Goal: Task Accomplishment & Management: Use online tool/utility

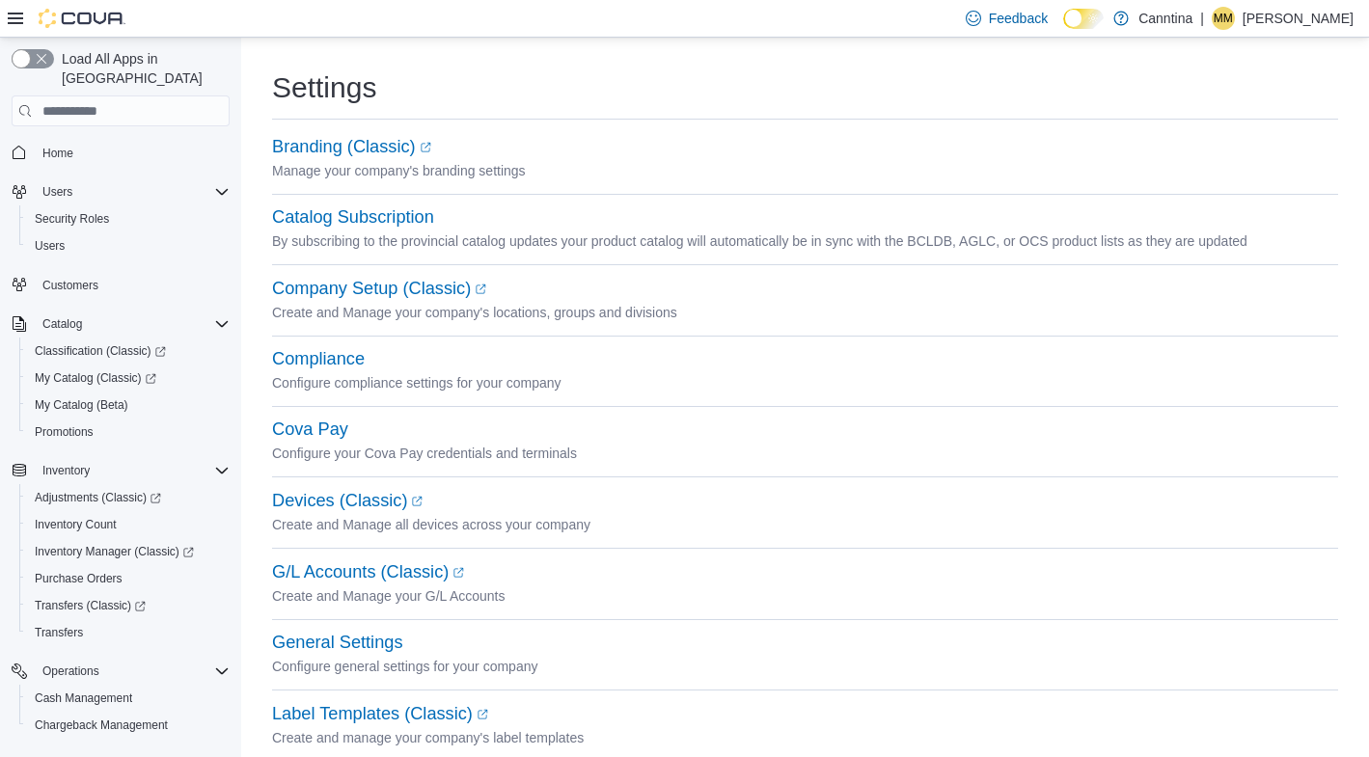
scroll to position [171, 0]
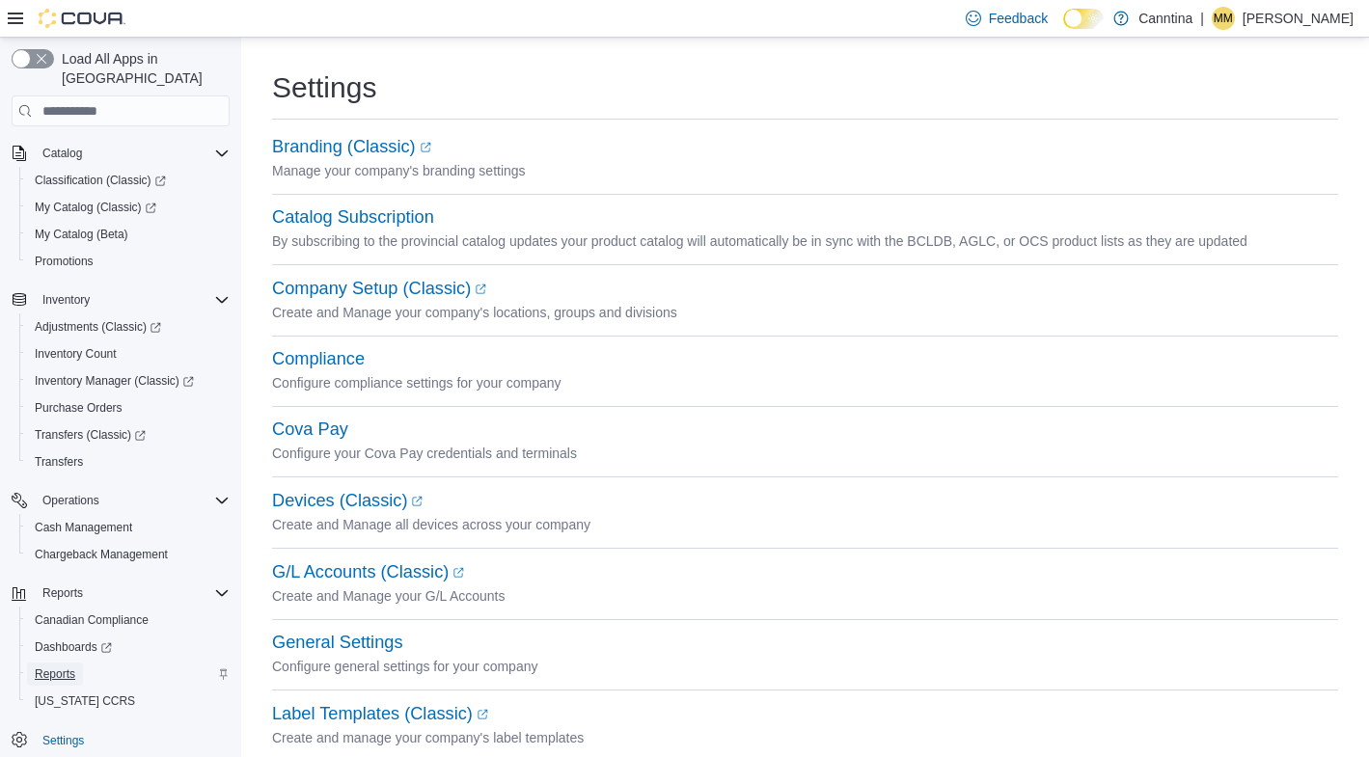
click at [64, 667] on span "Reports" at bounding box center [55, 674] width 41 height 15
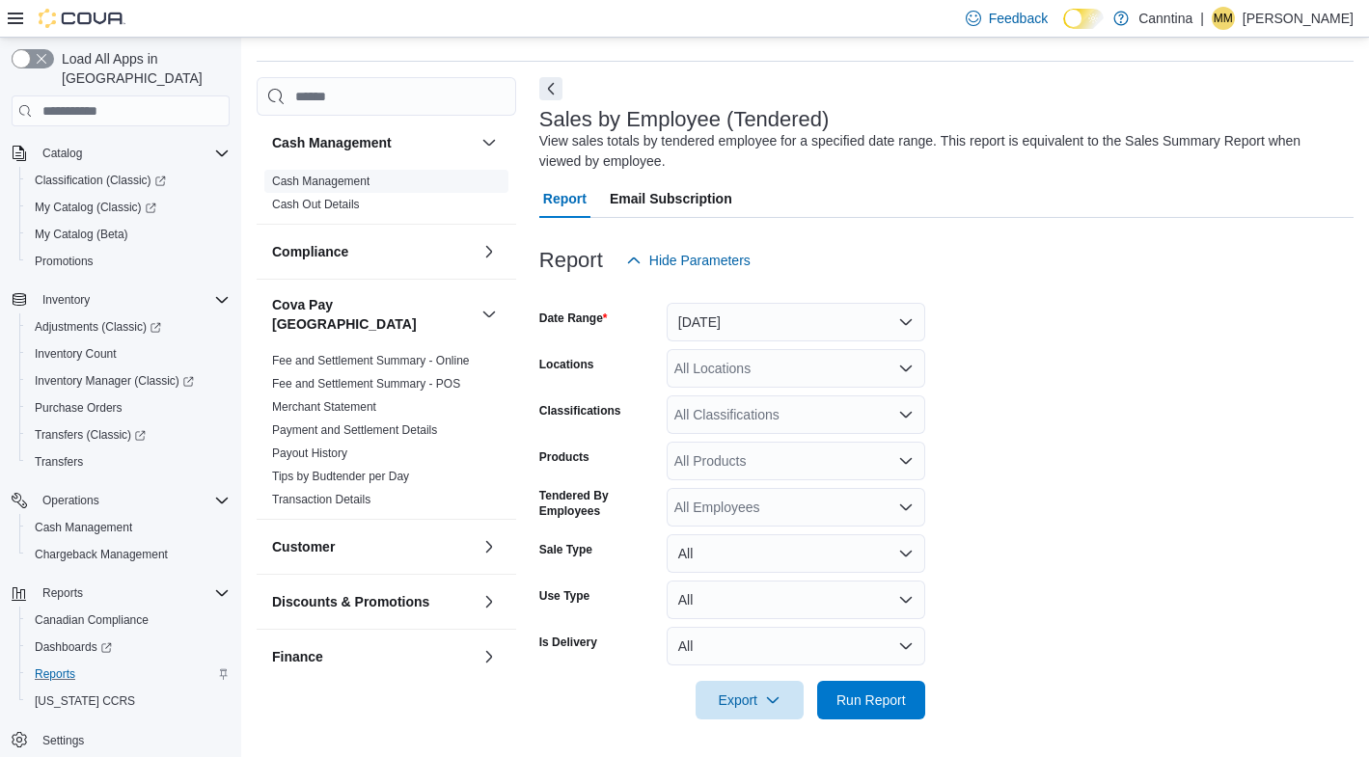
scroll to position [55, 0]
click at [341, 183] on link "Cash Management" at bounding box center [320, 181] width 97 height 14
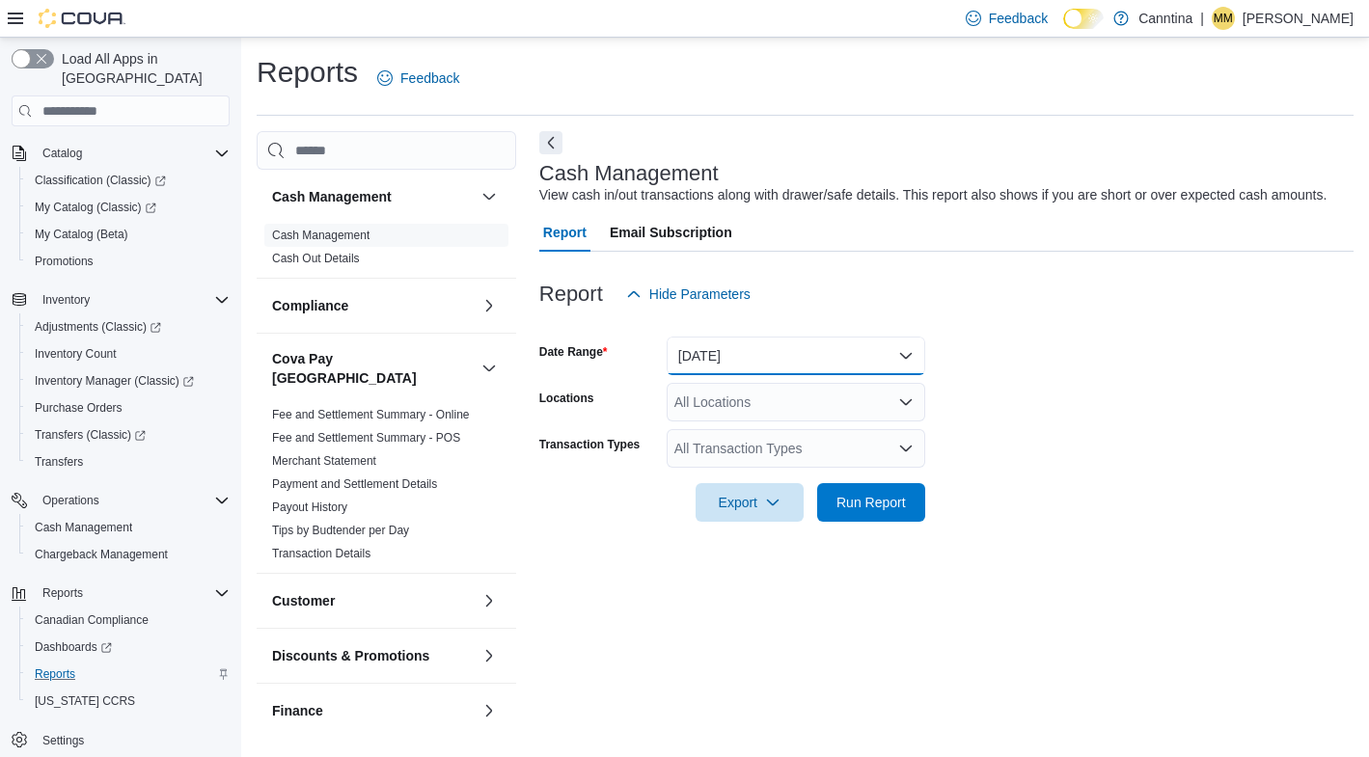
click at [726, 370] on button "Today" at bounding box center [796, 356] width 259 height 39
click at [727, 370] on button "Today" at bounding box center [796, 356] width 259 height 39
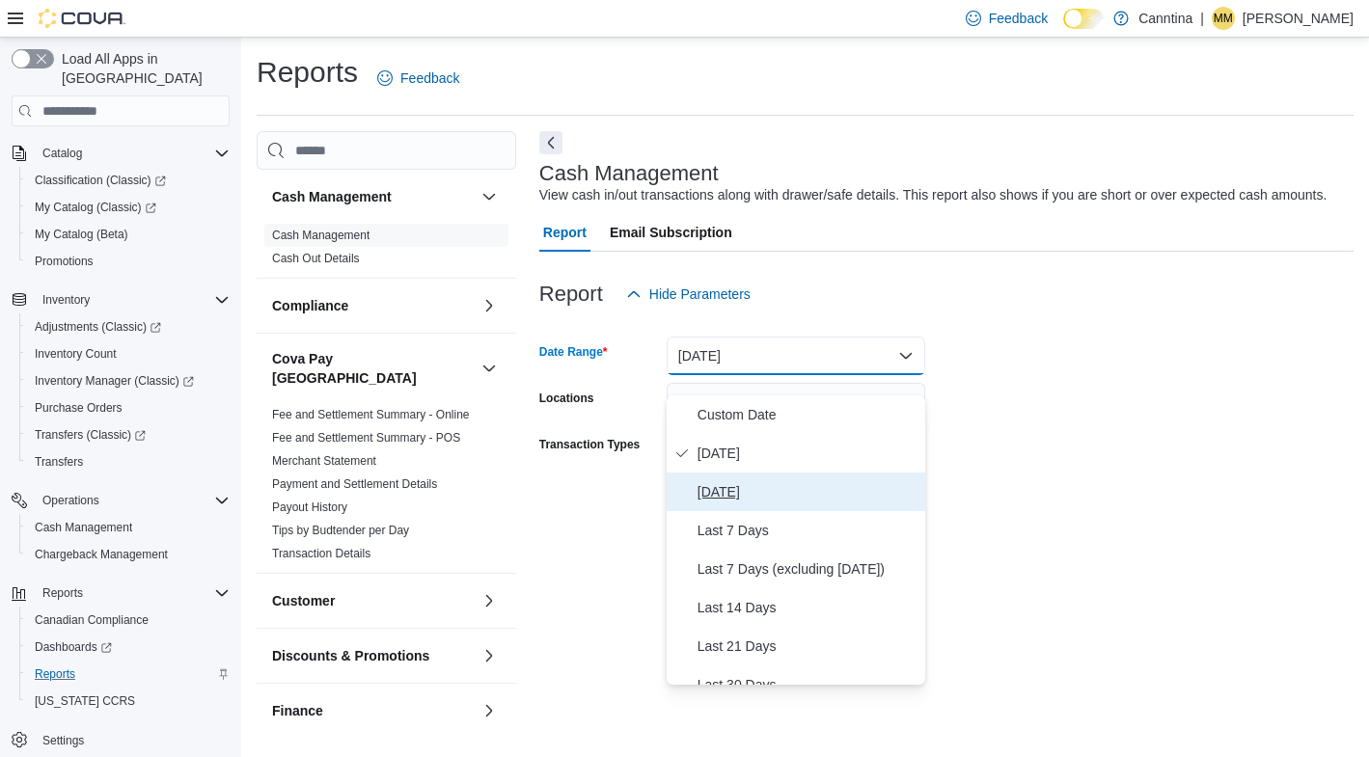
click at [732, 491] on span "Yesterday" at bounding box center [808, 492] width 220 height 23
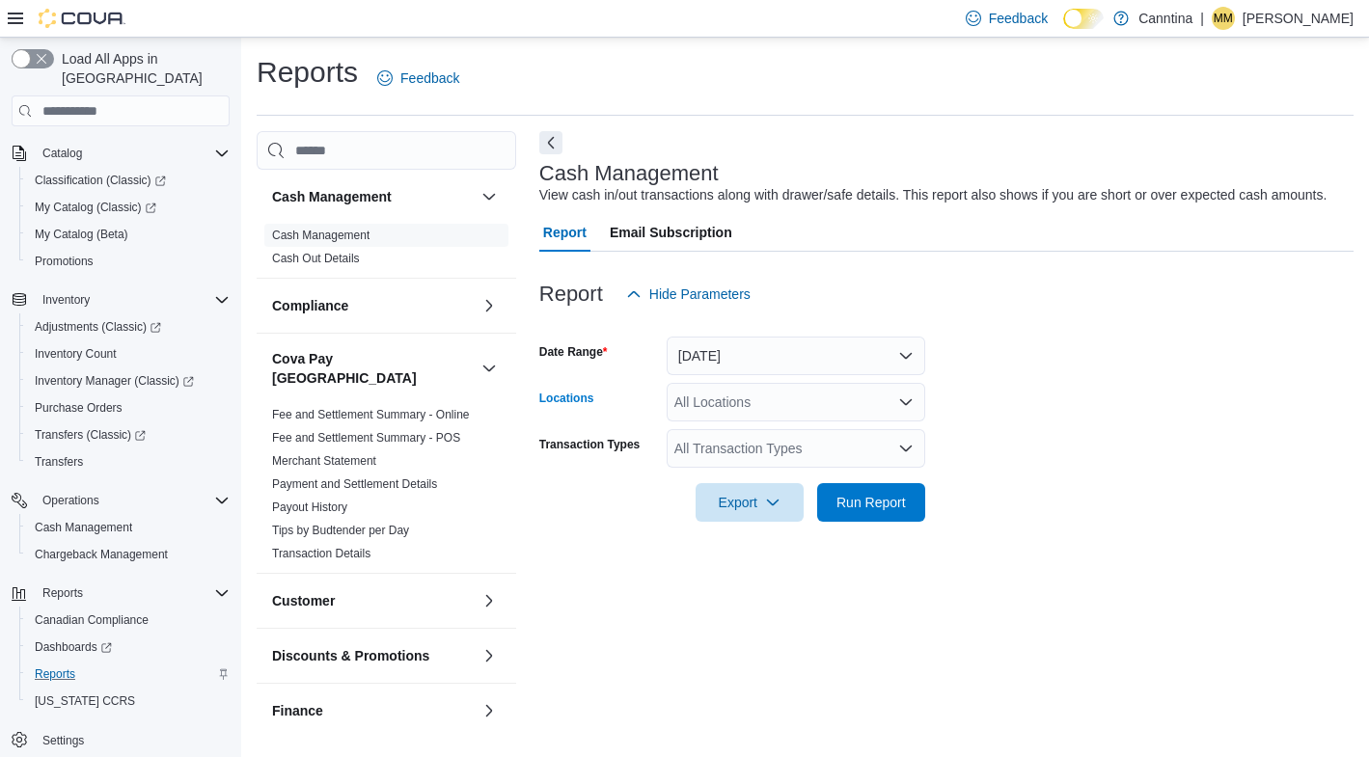
click at [808, 422] on div "All Locations" at bounding box center [796, 402] width 259 height 39
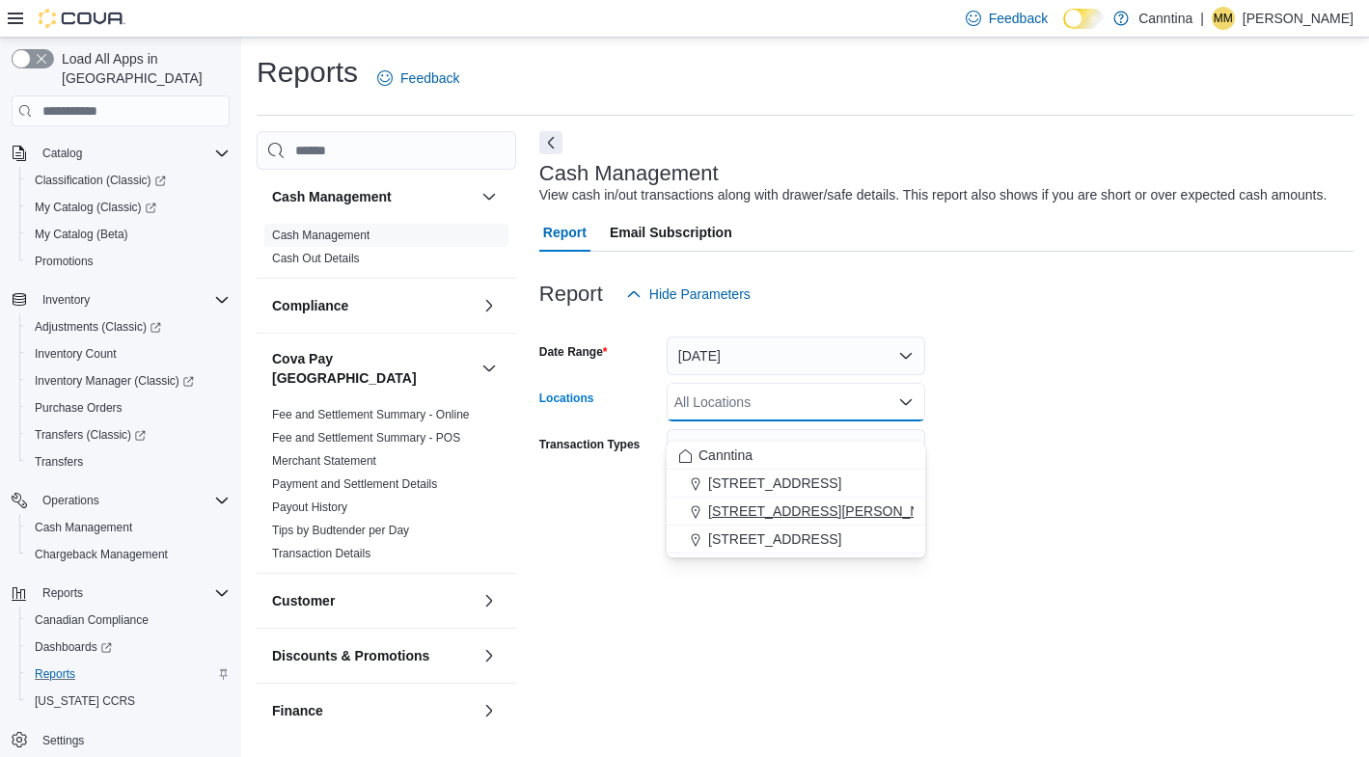
click at [780, 510] on span "[STREET_ADDRESS][PERSON_NAME]" at bounding box center [830, 511] width 245 height 19
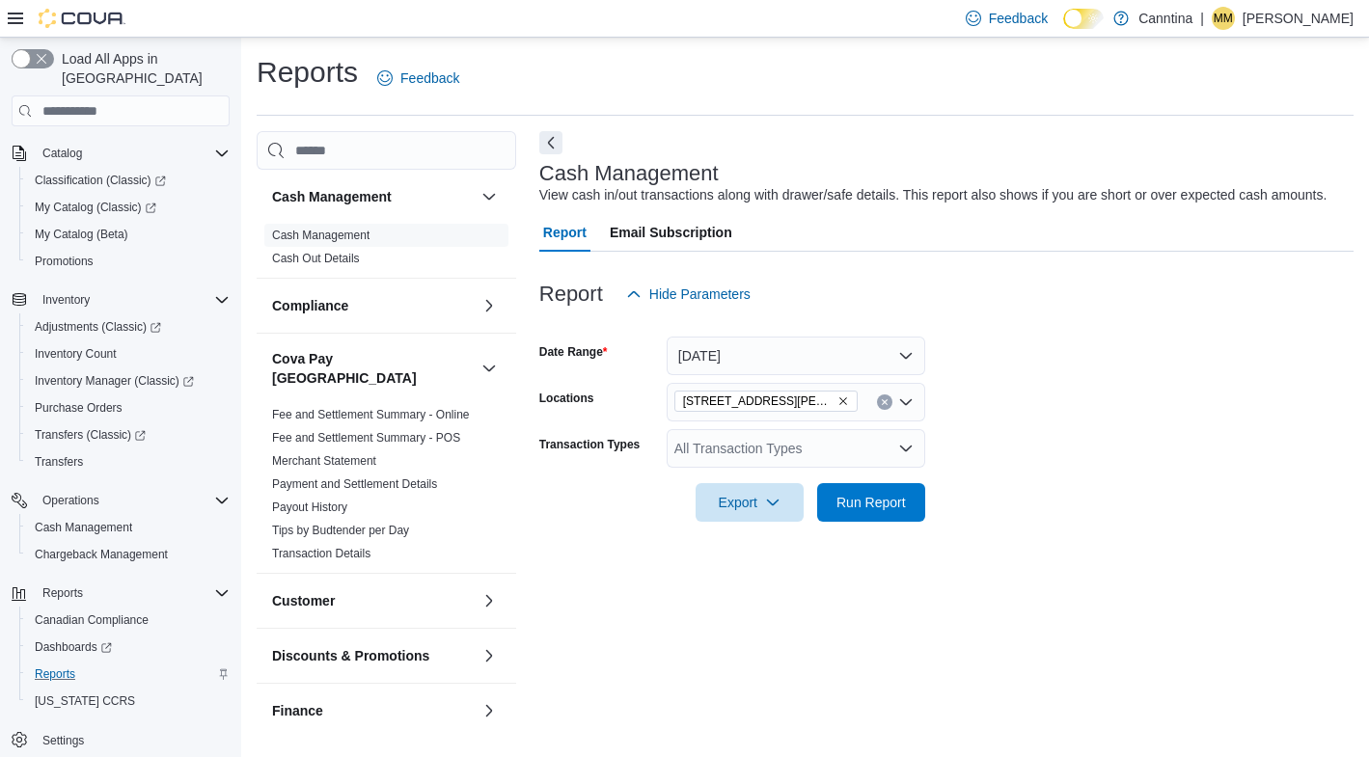
click at [1040, 483] on div at bounding box center [946, 475] width 814 height 15
click at [888, 511] on span "Run Report" at bounding box center [871, 501] width 69 height 19
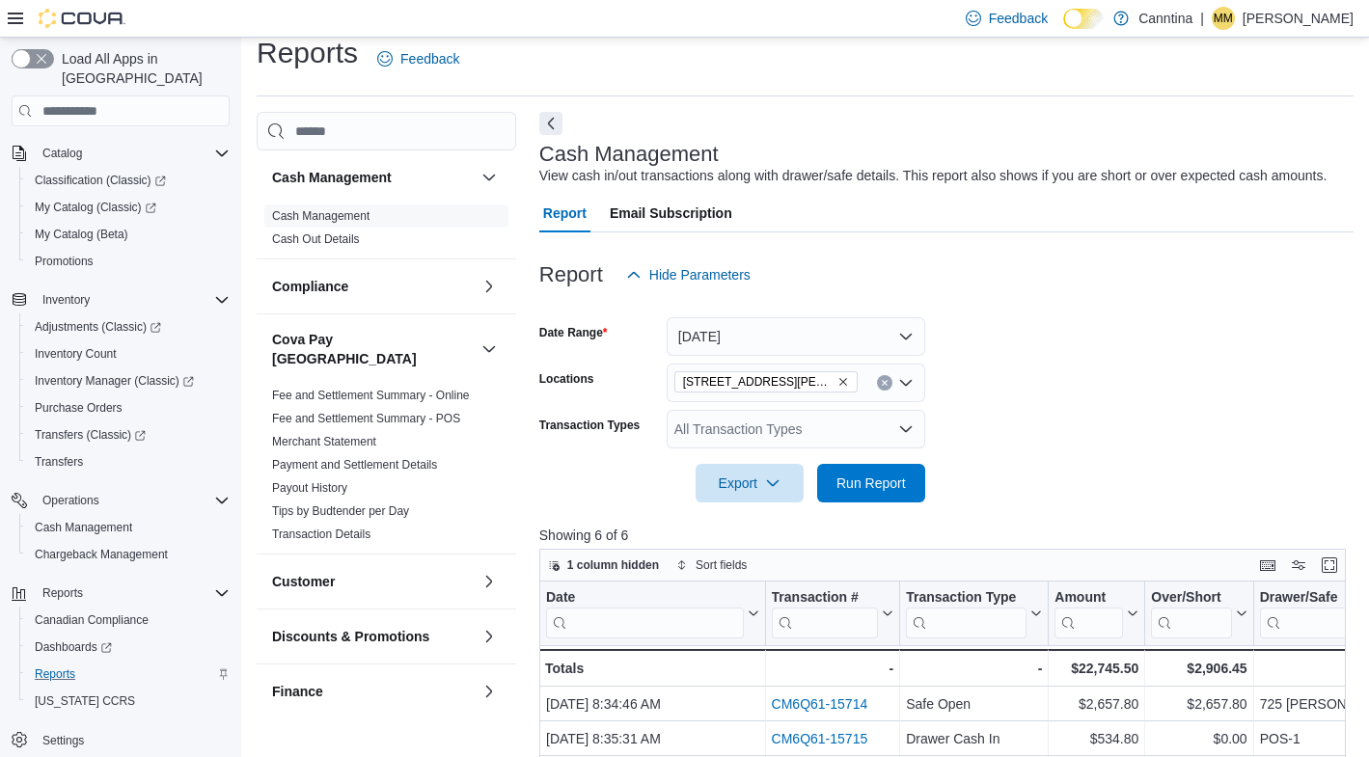
scroll to position [24, 0]
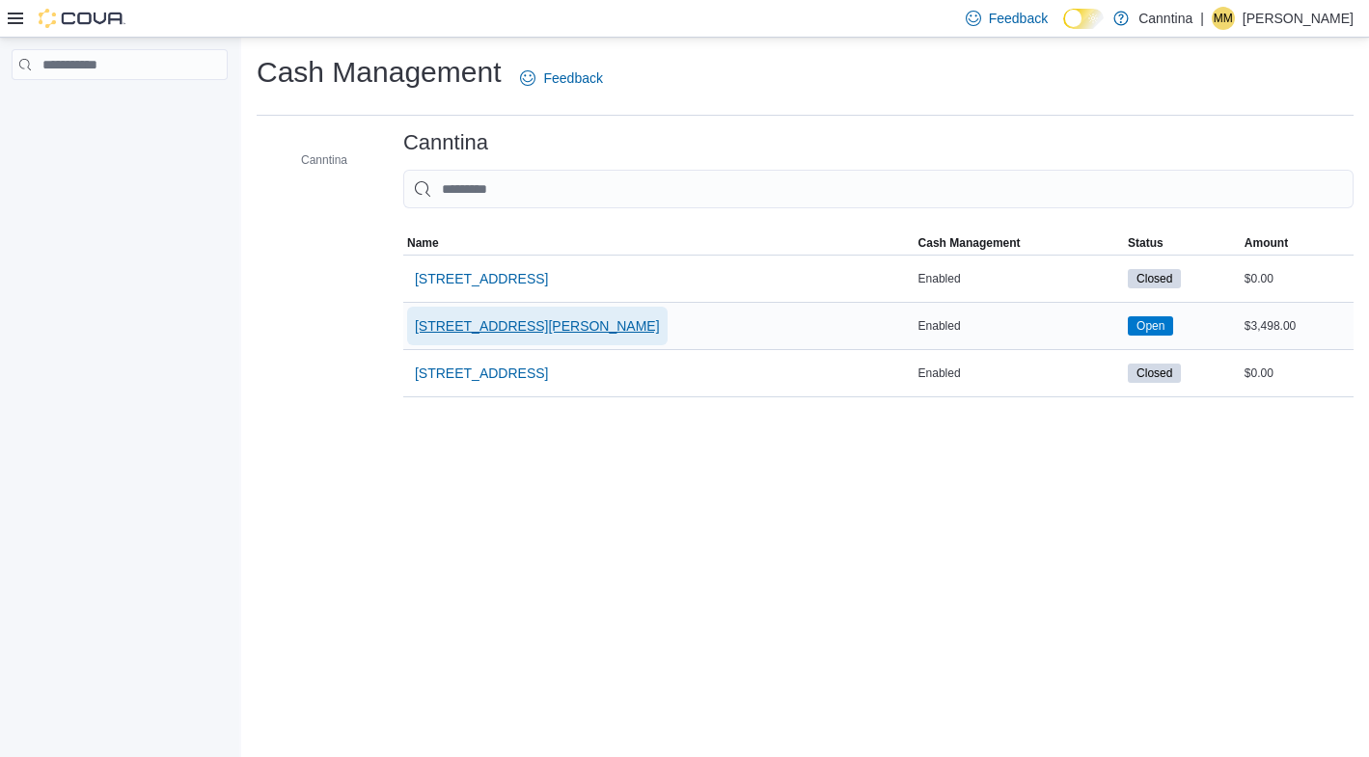
click at [515, 325] on span "[STREET_ADDRESS][PERSON_NAME]" at bounding box center [537, 325] width 245 height 19
